Goal: Information Seeking & Learning: Find specific fact

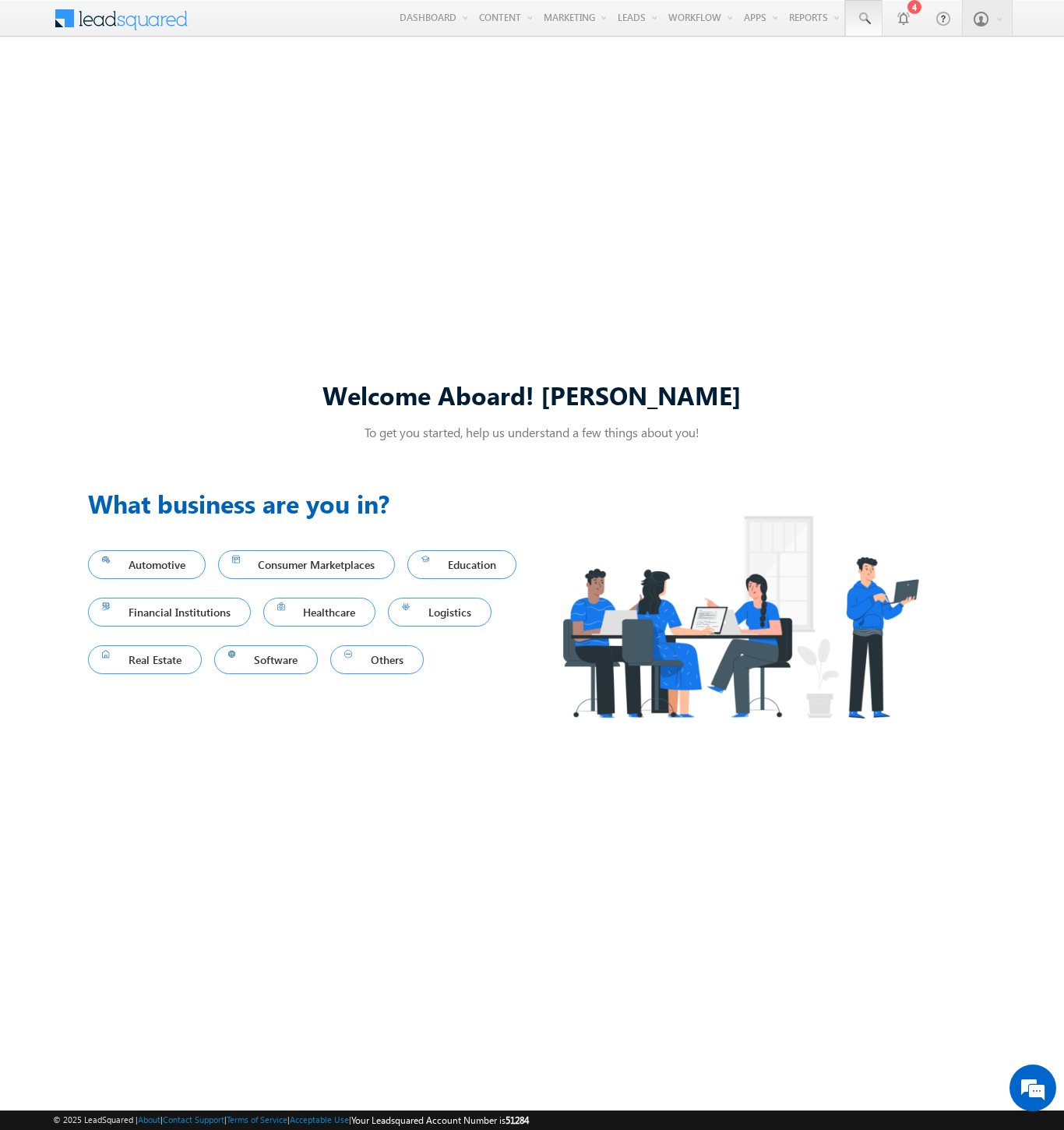
click at [863, 19] on span at bounding box center [864, 19] width 16 height 16
type input "8998383397"
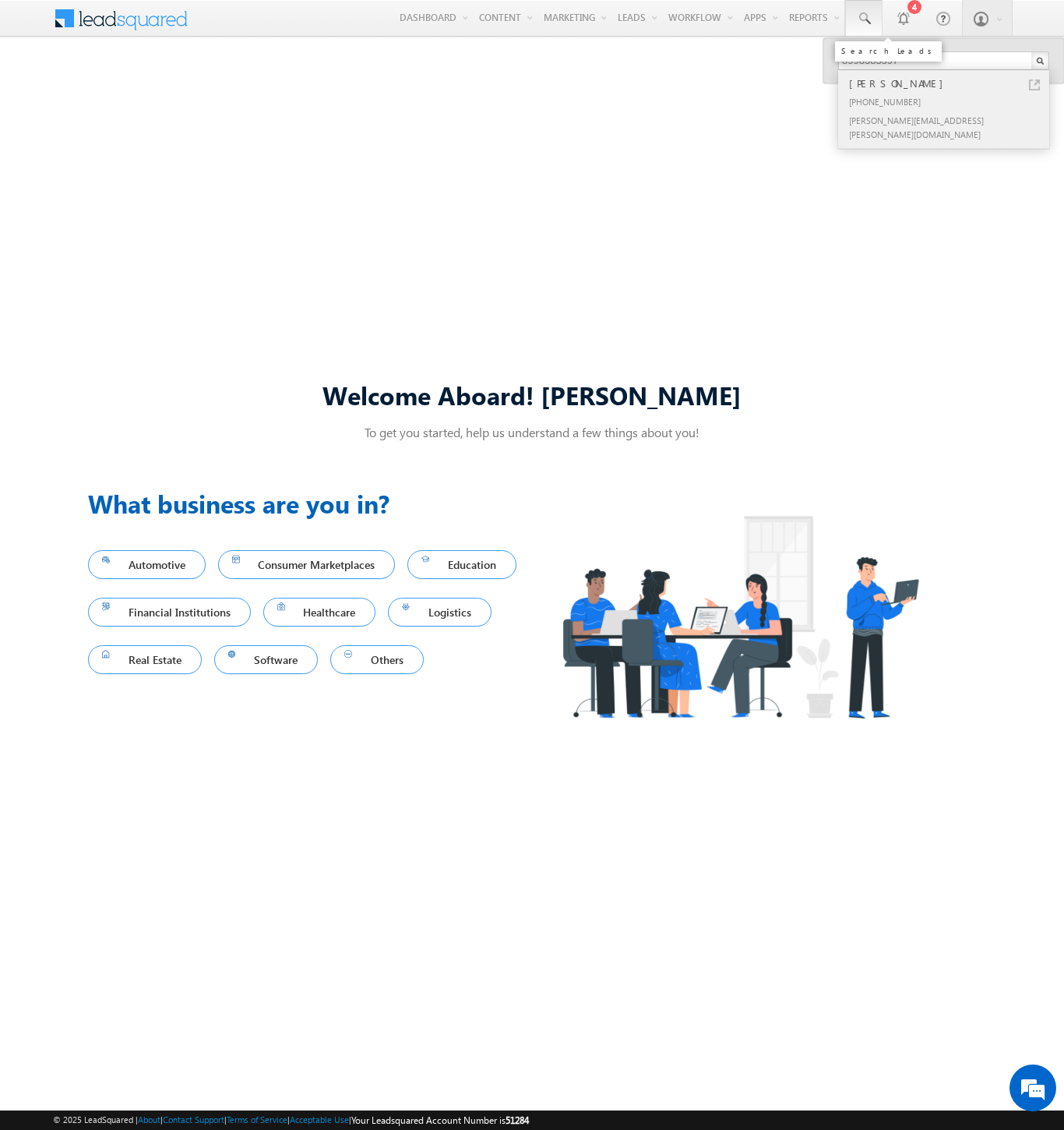
click at [950, 84] on div "[PERSON_NAME]" at bounding box center [950, 83] width 209 height 17
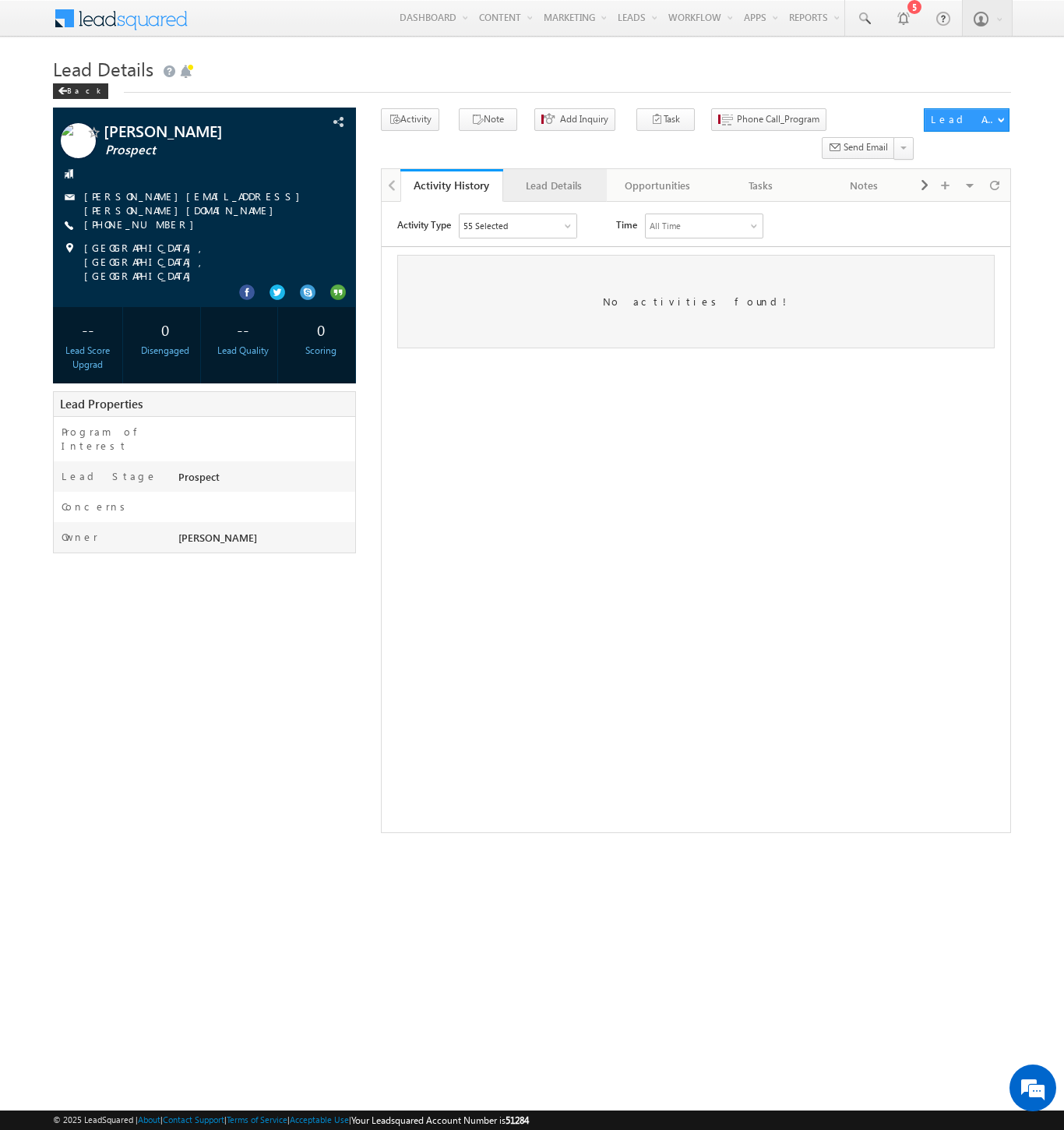
click at [554, 176] on div "Lead Details" at bounding box center [554, 185] width 77 height 19
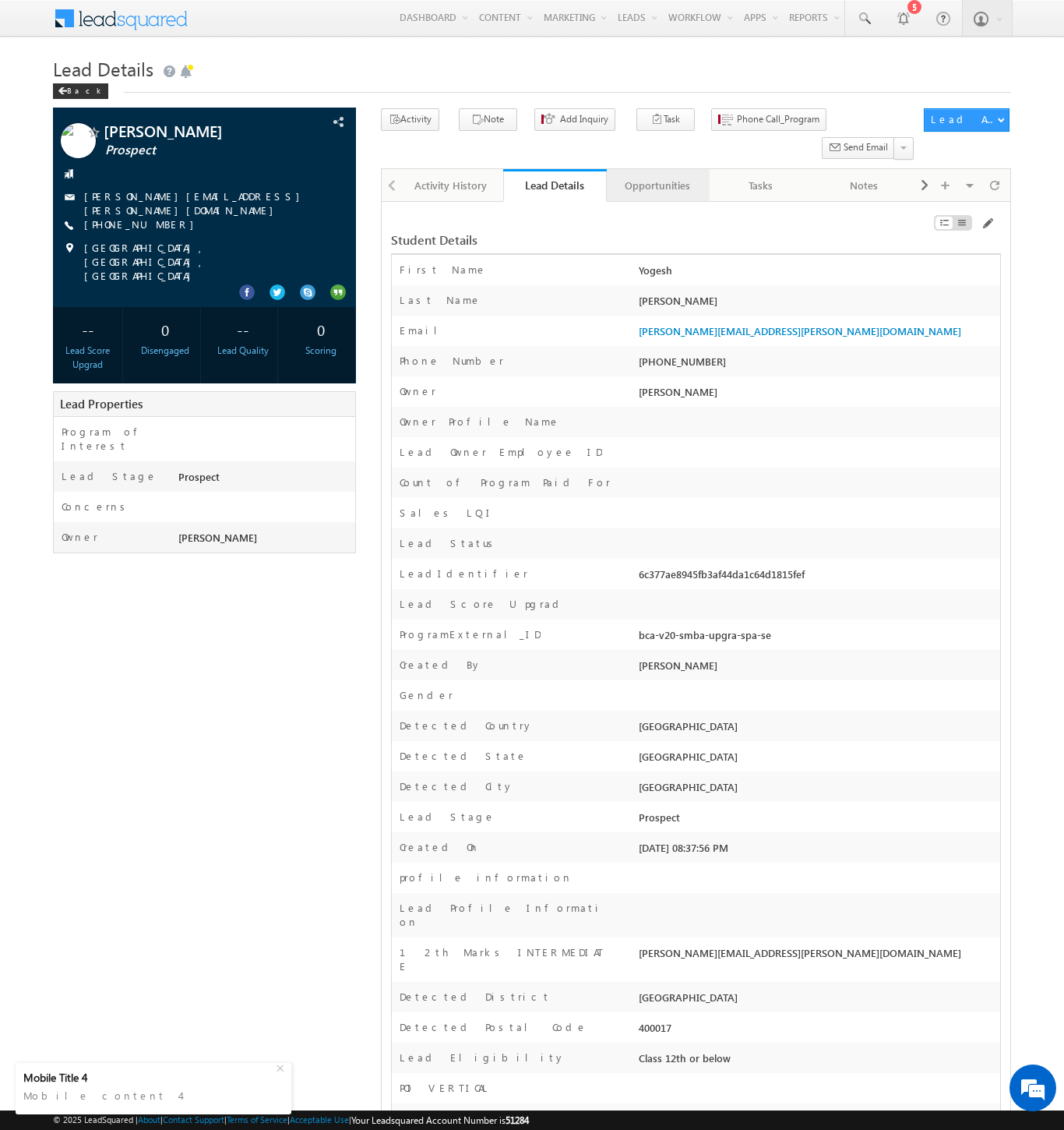
click at [657, 176] on div "Opportunities" at bounding box center [658, 185] width 77 height 19
